Goal: Navigation & Orientation: Go to known website

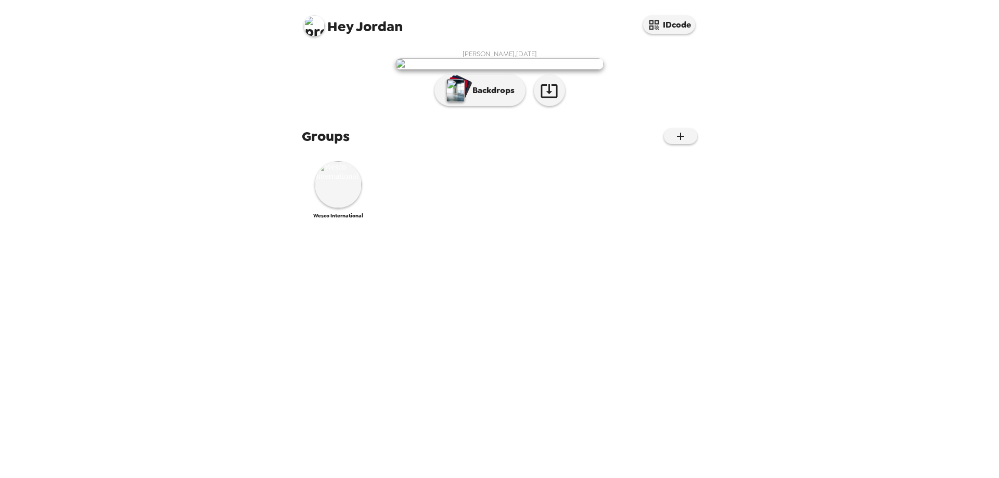
scroll to position [8, 0]
click at [339, 208] on img at bounding box center [338, 184] width 47 height 47
